Goal: Navigation & Orientation: Find specific page/section

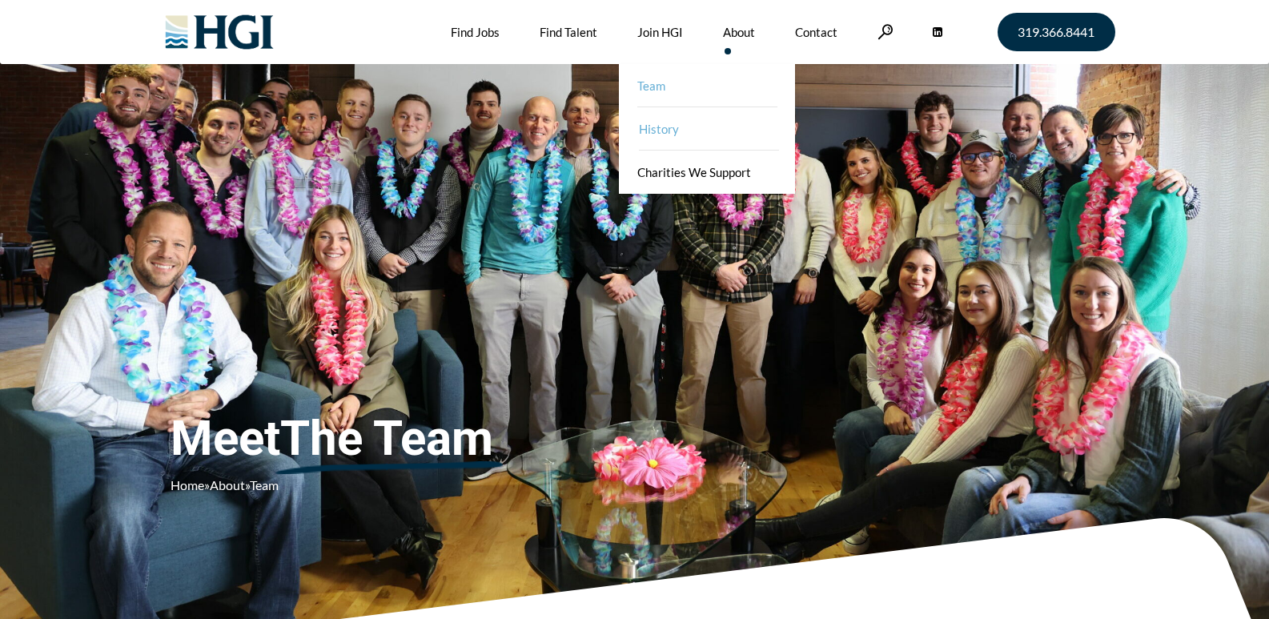
click at [662, 128] on link "History" at bounding box center [708, 128] width 176 height 43
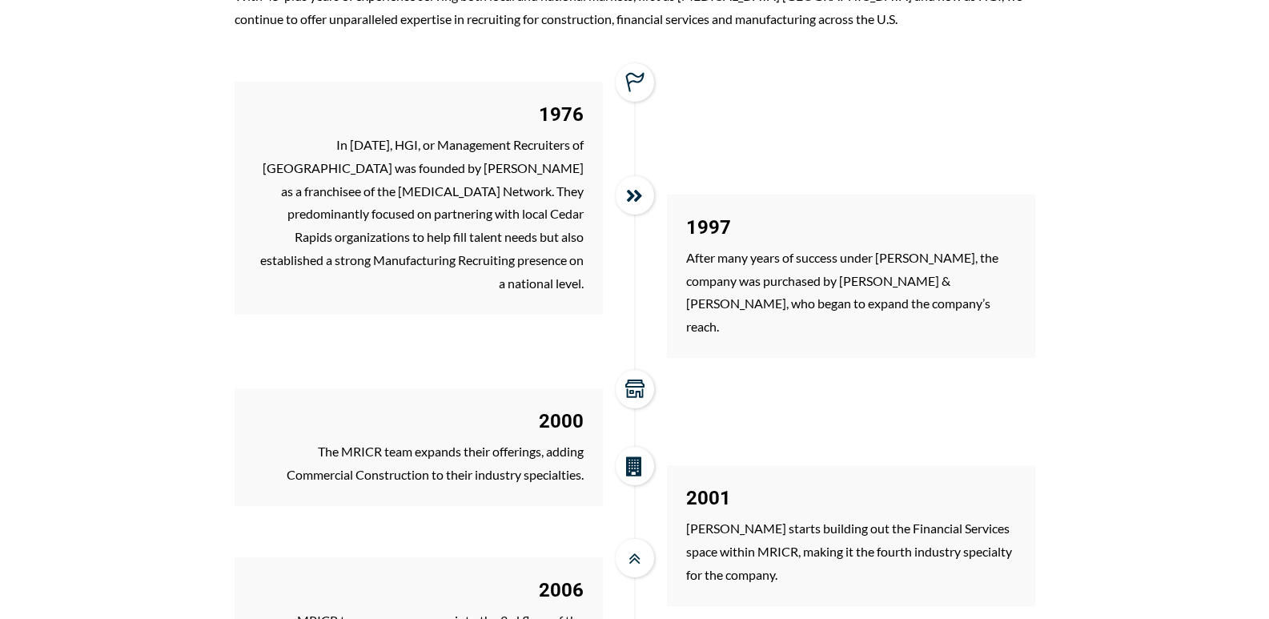
scroll to position [1361, 0]
